Goal: Navigation & Orientation: Find specific page/section

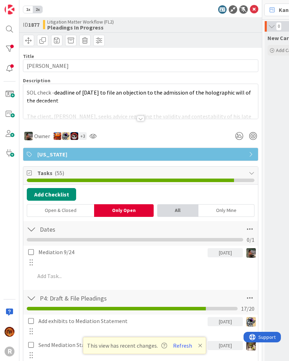
click at [251, 7] on icon at bounding box center [253, 9] width 8 height 8
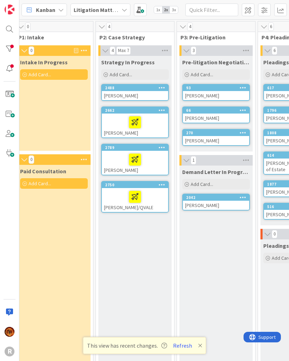
scroll to position [0, 69]
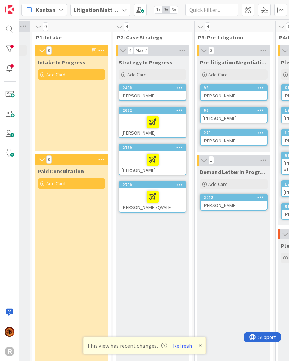
click at [14, 49] on div at bounding box center [9, 49] width 14 height 14
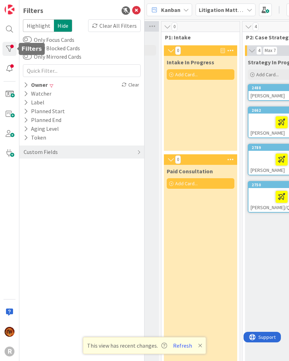
click at [26, 82] on icon at bounding box center [26, 85] width 5 height 6
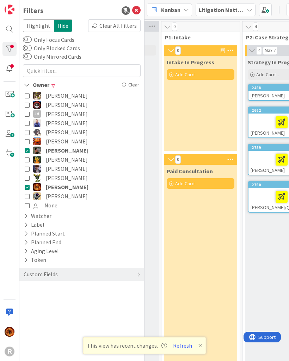
click at [29, 154] on button "[PERSON_NAME]" at bounding box center [82, 150] width 114 height 9
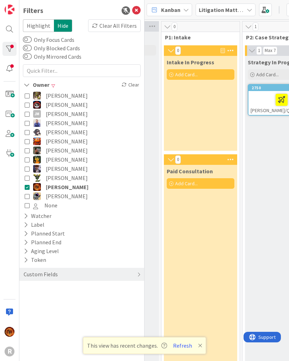
click at [28, 189] on icon at bounding box center [27, 187] width 5 height 5
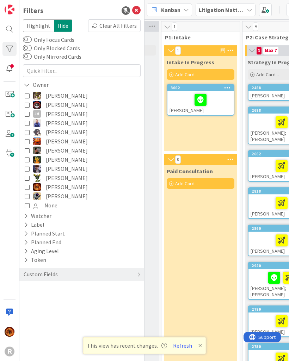
click at [28, 200] on button "[PERSON_NAME]" at bounding box center [82, 196] width 114 height 9
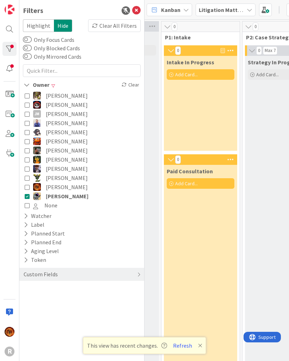
click at [28, 115] on icon at bounding box center [27, 114] width 5 height 5
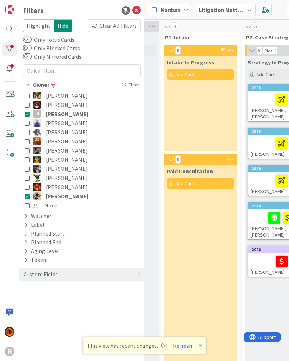
click at [28, 181] on icon at bounding box center [27, 178] width 5 height 5
click at [191, 347] on button "Refresh" at bounding box center [182, 345] width 24 height 9
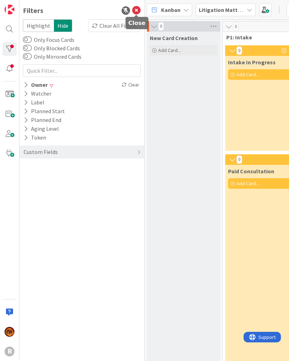
click at [134, 7] on icon at bounding box center [136, 10] width 8 height 8
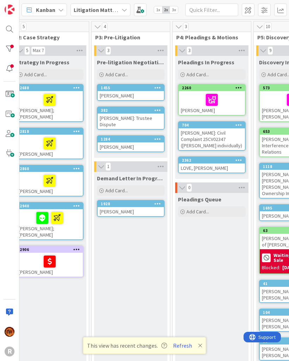
scroll to position [0, 168]
click at [198, 347] on icon at bounding box center [200, 346] width 4 height 6
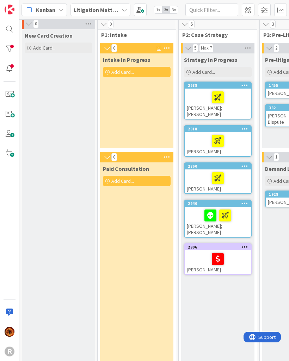
scroll to position [2, 0]
click at [12, 70] on div at bounding box center [9, 69] width 14 height 14
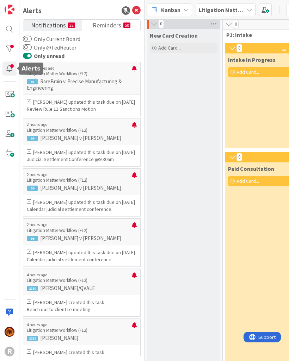
click at [13, 50] on div at bounding box center [9, 49] width 14 height 14
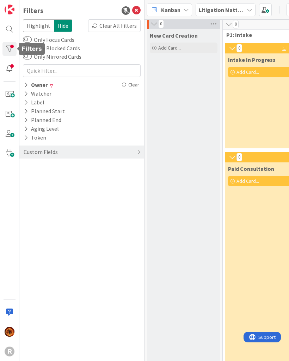
click at [133, 15] on icon at bounding box center [136, 10] width 8 height 8
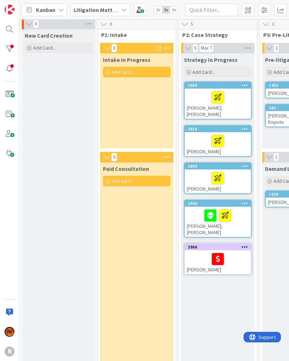
click at [11, 48] on div at bounding box center [9, 49] width 14 height 14
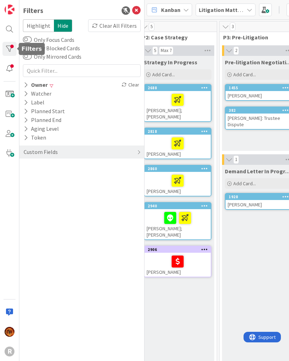
scroll to position [0, 165]
click at [140, 5] on div "Filters Highlight Hide Clear All Filters Only Focus Cards Only Blocked Cards On…" at bounding box center [81, 180] width 125 height 361
click at [142, 5] on div "Filters Highlight Hide Clear All Filters Only Focus Cards Only Blocked Cards On…" at bounding box center [81, 180] width 125 height 361
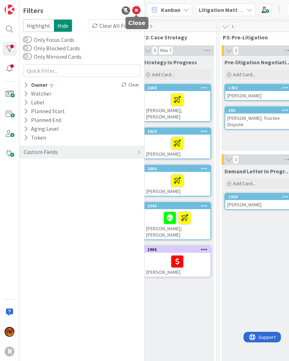
click at [134, 8] on icon at bounding box center [136, 10] width 8 height 8
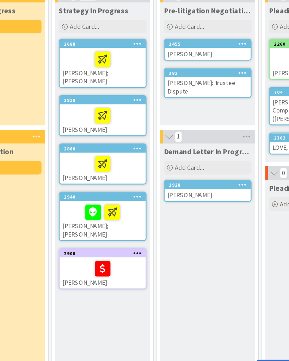
scroll to position [0, 91]
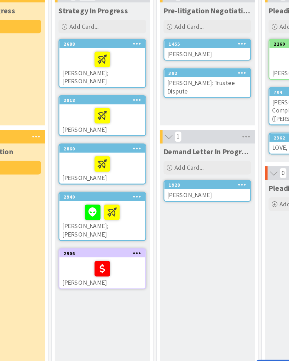
click at [186, 107] on div "382 HALSEY: Trustee Dispute" at bounding box center [207, 118] width 68 height 23
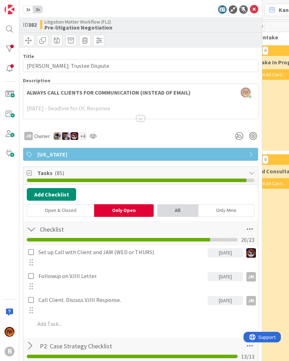
click at [254, 12] on icon at bounding box center [253, 9] width 8 height 8
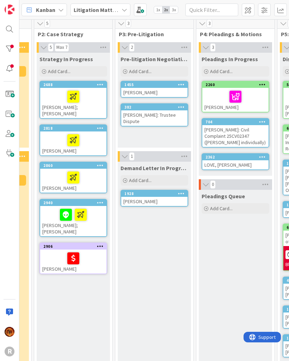
scroll to position [3, 144]
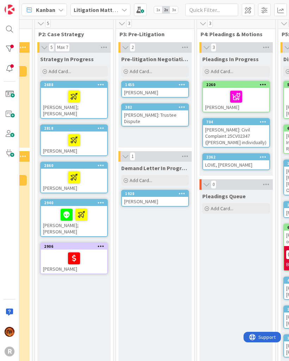
click at [50, 175] on div at bounding box center [74, 177] width 62 height 15
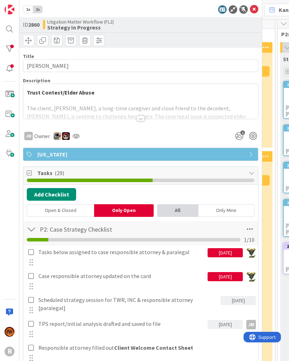
click at [125, 109] on div at bounding box center [140, 110] width 234 height 18
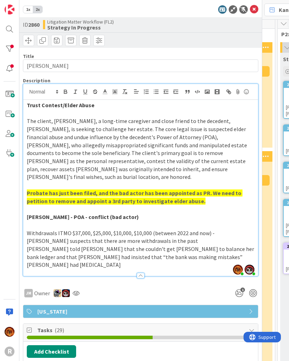
click at [141, 120] on span "The client, Christina Evans, a long-time caregiver and close friend to the dece…" at bounding box center [137, 149] width 221 height 63
click at [249, 10] on icon at bounding box center [253, 9] width 8 height 8
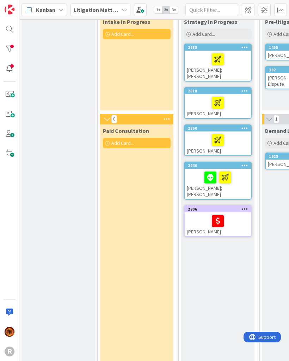
scroll to position [41, 0]
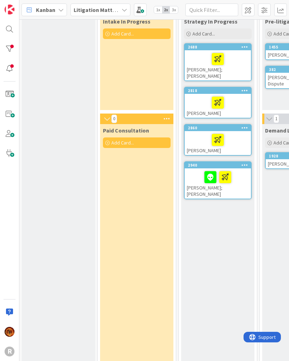
click at [202, 136] on div at bounding box center [217, 140] width 62 height 15
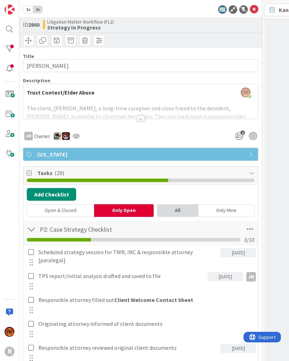
click at [145, 119] on div at bounding box center [140, 110] width 234 height 18
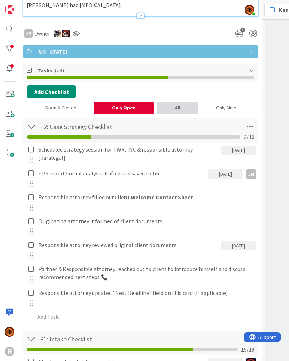
scroll to position [260, 0]
